Goal: Task Accomplishment & Management: Manage account settings

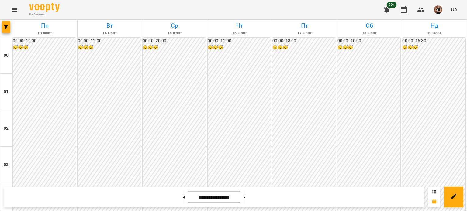
scroll to position [699, 0]
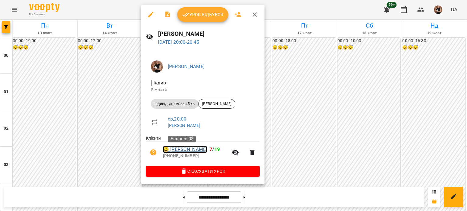
click at [190, 150] on link "😀 [PERSON_NAME]" at bounding box center [185, 149] width 44 height 7
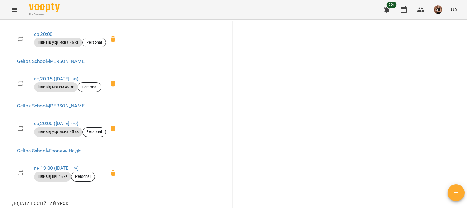
scroll to position [395, 0]
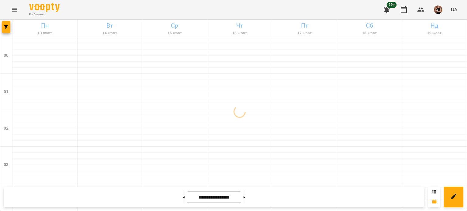
scroll to position [728, 0]
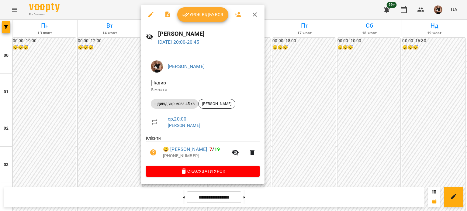
click at [180, 105] on span "індивід укр мова 45 хв" at bounding box center [174, 103] width 47 height 5
click at [205, 105] on span "[PERSON_NAME]" at bounding box center [216, 103] width 36 height 5
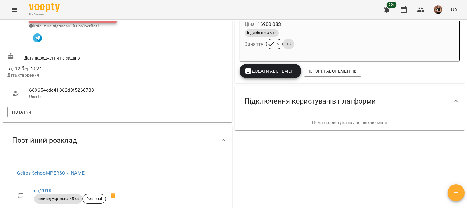
scroll to position [381, 0]
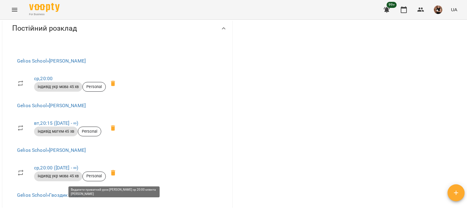
click at [115, 175] on icon at bounding box center [113, 172] width 4 height 5
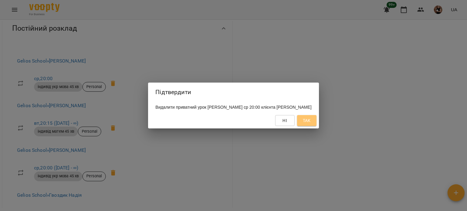
click at [309, 118] on span "Так" at bounding box center [307, 120] width 8 height 7
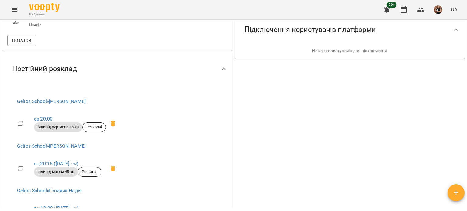
scroll to position [229, 0]
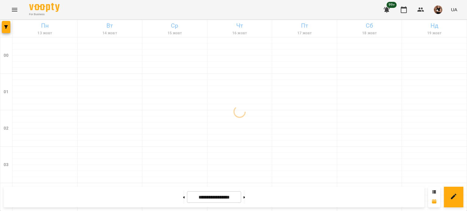
click at [20, 5] on div "For Business 99+ UA" at bounding box center [233, 9] width 467 height 19
click at [16, 8] on icon "Menu" at bounding box center [14, 9] width 7 height 7
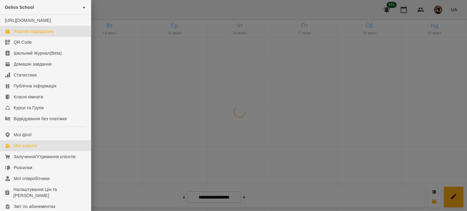
click at [49, 151] on link "Мої клієнти" at bounding box center [45, 145] width 91 height 11
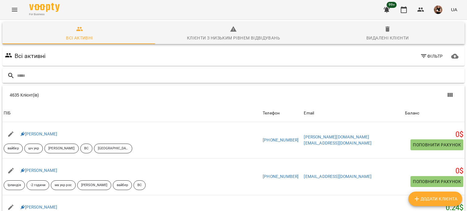
click at [95, 74] on input "text" at bounding box center [239, 76] width 445 height 10
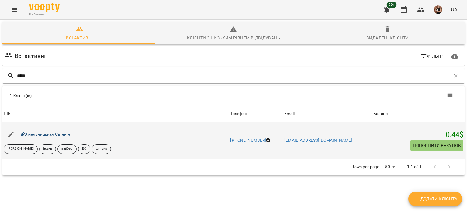
type input "*****"
click at [38, 134] on link "Хмельницькая Євгенія" at bounding box center [46, 134] width 50 height 5
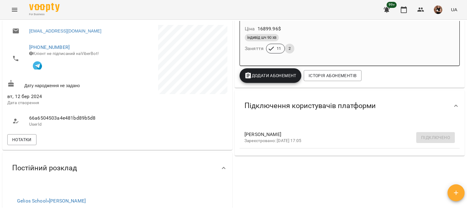
scroll to position [122, 0]
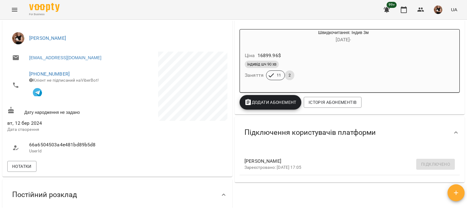
click at [17, 11] on icon "Menu" at bounding box center [14, 10] width 5 height 4
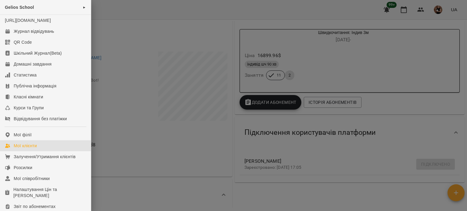
click at [35, 149] on div "Мої клієнти" at bounding box center [25, 146] width 23 height 6
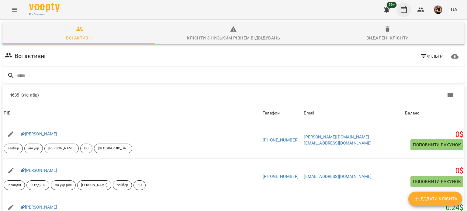
click at [398, 11] on button "button" at bounding box center [403, 9] width 15 height 15
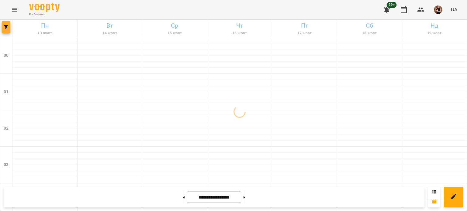
click at [6, 30] on button "button" at bounding box center [6, 27] width 9 height 12
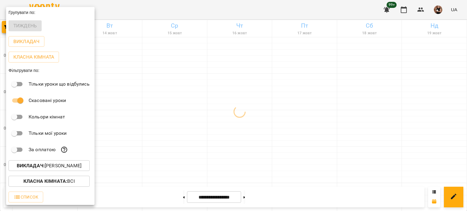
click at [81, 167] on p "Викладач : [PERSON_NAME]" at bounding box center [49, 165] width 65 height 7
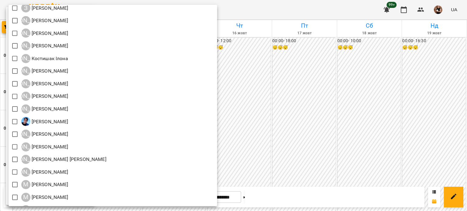
scroll to position [425, 0]
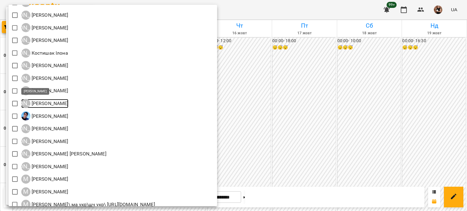
click at [55, 102] on p "[PERSON_NAME]" at bounding box center [49, 103] width 38 height 7
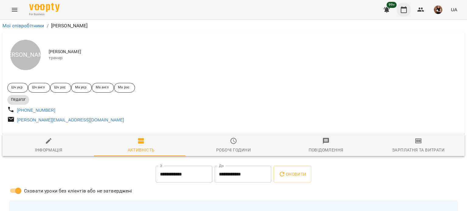
click at [404, 11] on icon "button" at bounding box center [403, 9] width 7 height 7
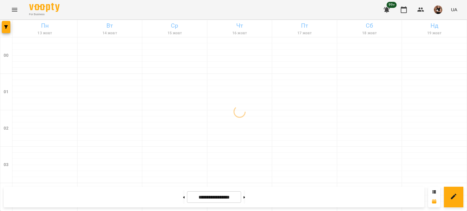
click at [1, 27] on div at bounding box center [6, 28] width 12 height 17
click at [4, 29] on button "button" at bounding box center [6, 27] width 9 height 12
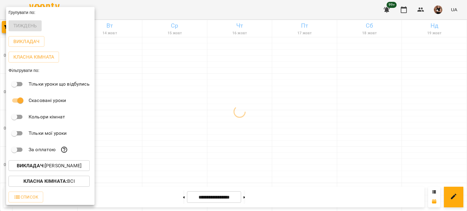
click at [61, 170] on p "Викладач : [PERSON_NAME]" at bounding box center [49, 165] width 65 height 7
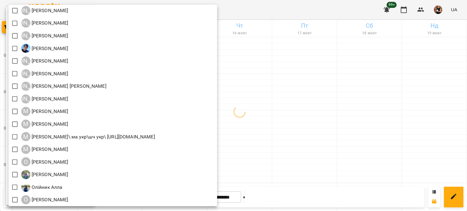
scroll to position [456, 0]
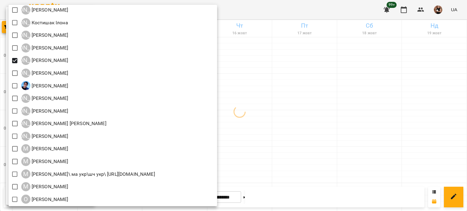
click at [317, 117] on div at bounding box center [233, 105] width 467 height 211
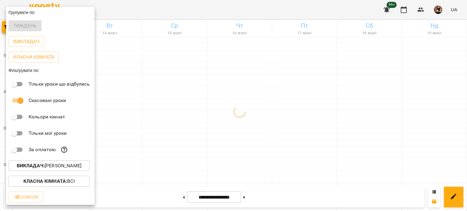
click at [317, 117] on div at bounding box center [233, 105] width 467 height 211
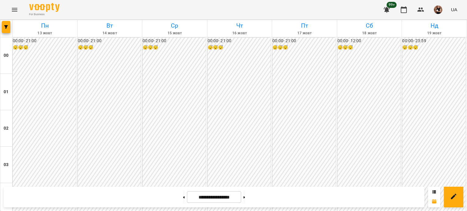
scroll to position [728, 0]
click at [17, 10] on icon "Menu" at bounding box center [14, 9] width 7 height 7
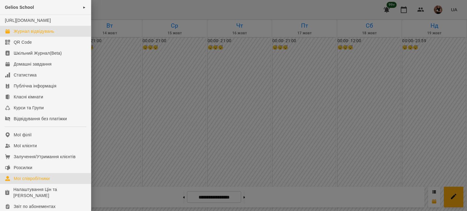
click at [28, 182] on div "Мої співробітники" at bounding box center [32, 179] width 36 height 6
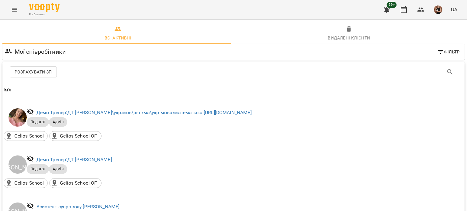
click at [24, 86] on th "Ім'я" at bounding box center [233, 90] width 462 height 17
click at [446, 71] on icon "Search" at bounding box center [449, 71] width 7 height 7
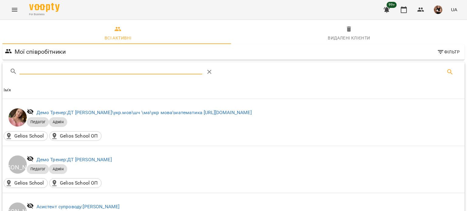
click at [111, 71] on input "Search" at bounding box center [110, 70] width 183 height 10
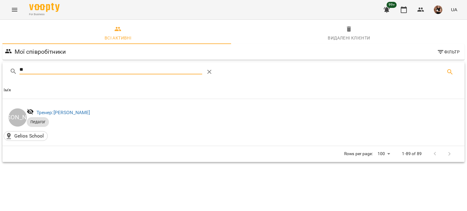
type input "*"
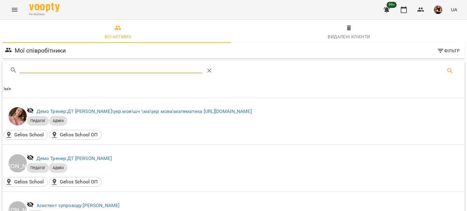
scroll to position [3946, 0]
click at [417, 10] on icon "button" at bounding box center [420, 9] width 7 height 7
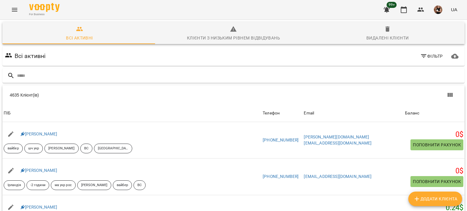
click at [12, 7] on icon "Menu" at bounding box center [14, 9] width 7 height 7
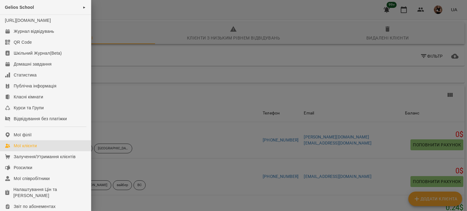
click at [199, 130] on div at bounding box center [233, 105] width 467 height 211
